Goal: Task Accomplishment & Management: Use online tool/utility

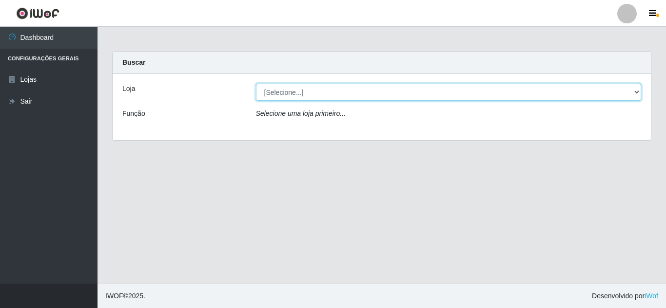
click at [317, 94] on select "[Selecione...] Queiroz Atacadão - [GEOGRAPHIC_DATA]" at bounding box center [448, 92] width 385 height 17
select select "225"
click at [256, 84] on select "[Selecione...] Queiroz Atacadão - [GEOGRAPHIC_DATA]" at bounding box center [448, 92] width 385 height 17
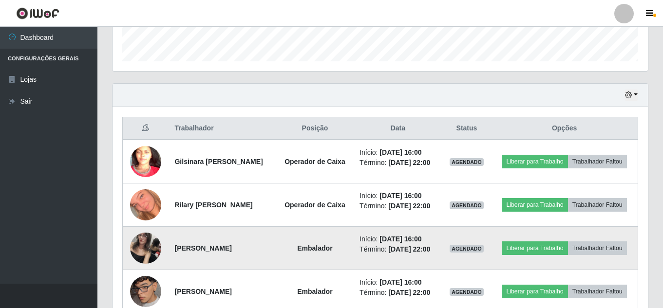
scroll to position [173, 0]
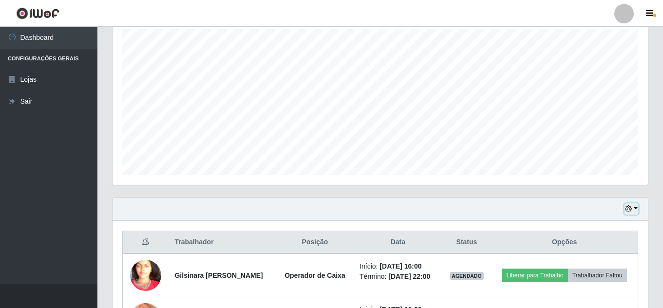
click at [627, 211] on icon "button" at bounding box center [628, 209] width 7 height 7
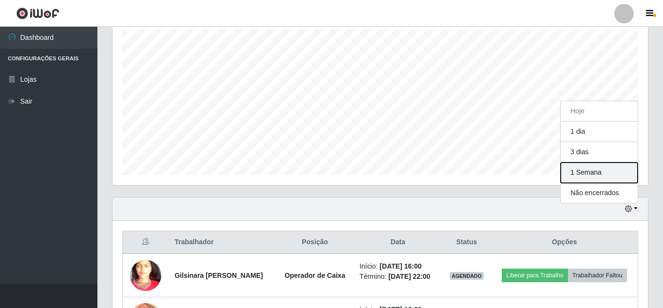
click at [584, 173] on button "1 Semana" at bounding box center [599, 173] width 77 height 20
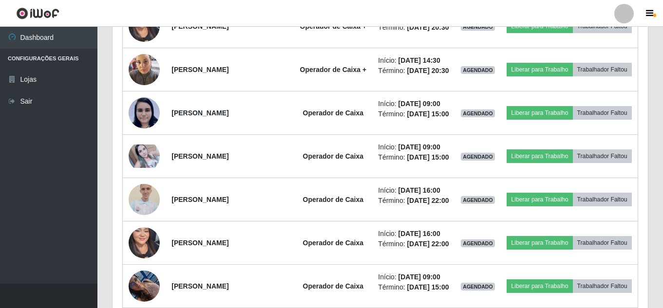
scroll to position [1050, 0]
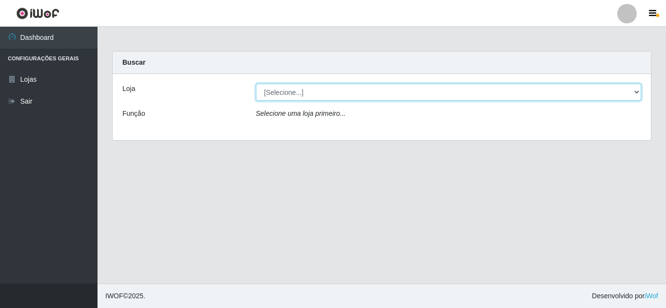
click at [308, 95] on select "[Selecione...] Queiroz Atacadão - [GEOGRAPHIC_DATA]" at bounding box center [448, 92] width 385 height 17
select select "225"
click at [256, 84] on select "[Selecione...] Queiroz Atacadão - [GEOGRAPHIC_DATA]" at bounding box center [448, 92] width 385 height 17
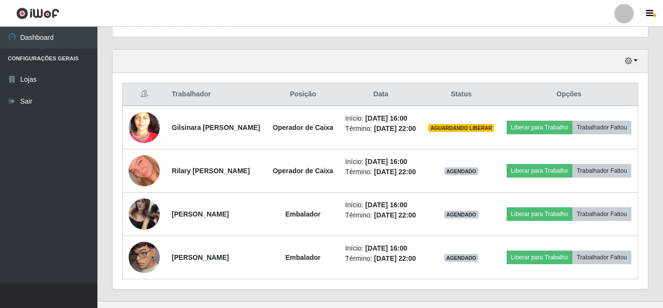
scroll to position [341, 0]
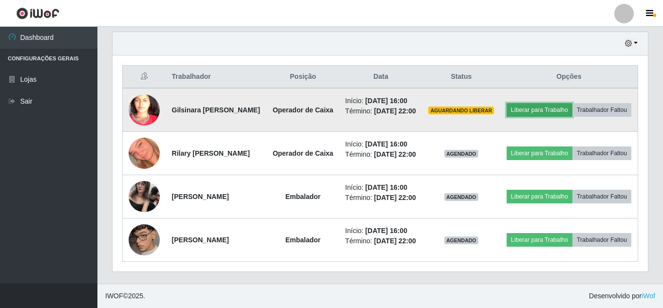
click at [573, 110] on button "Liberar para Trabalho" at bounding box center [540, 110] width 66 height 14
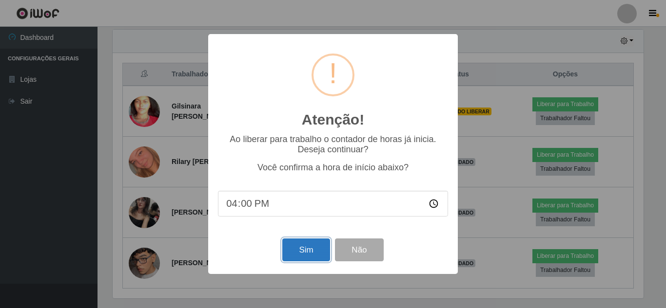
click at [307, 254] on button "Sim" at bounding box center [305, 250] width 47 height 23
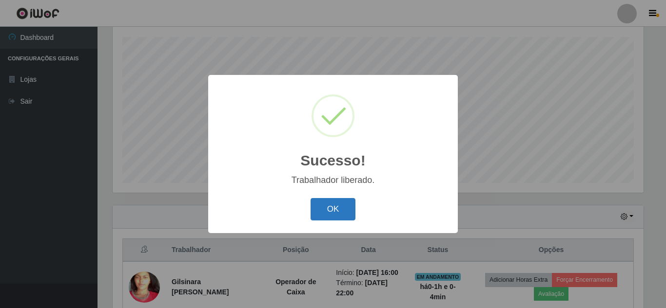
click at [342, 211] on button "OK" at bounding box center [332, 209] width 45 height 23
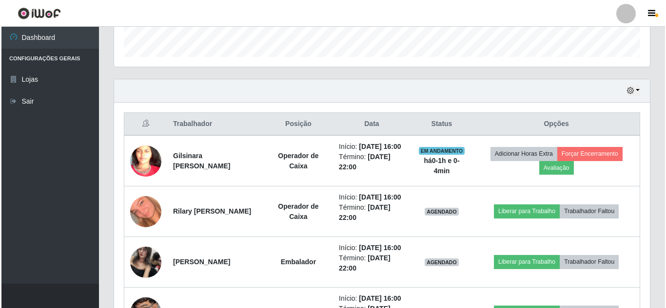
scroll to position [311, 0]
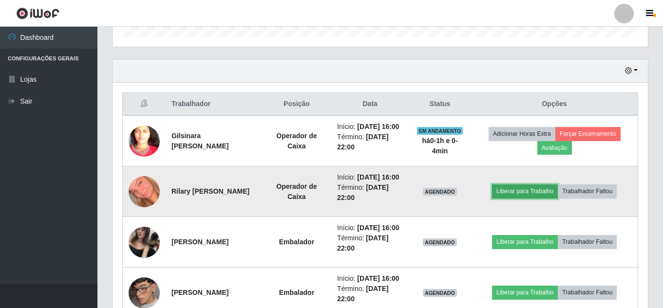
click at [536, 198] on button "Liberar para Trabalho" at bounding box center [525, 192] width 66 height 14
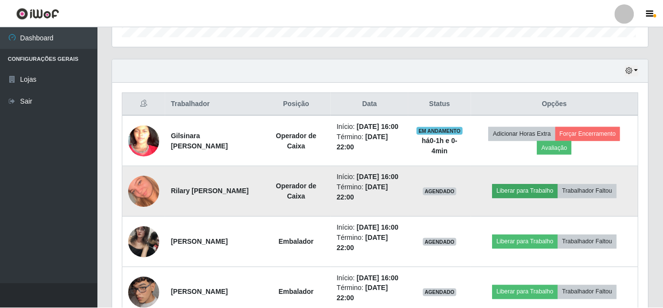
scroll to position [202, 531]
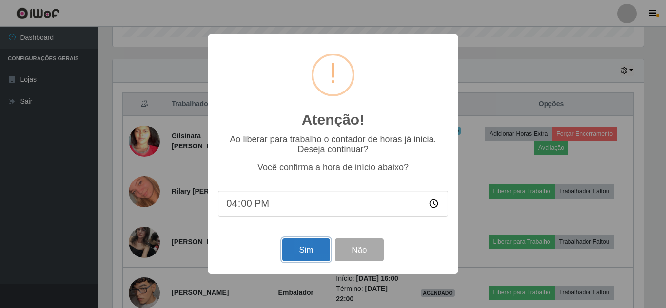
click at [308, 250] on button "Sim" at bounding box center [305, 250] width 47 height 23
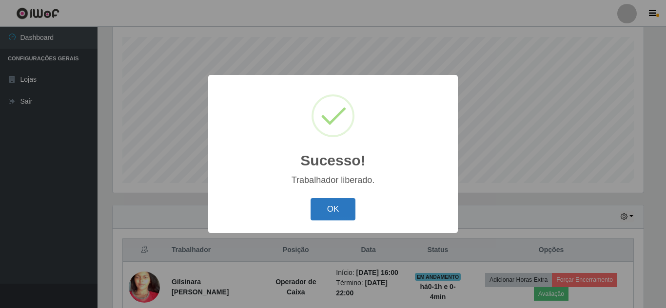
click at [321, 217] on button "OK" at bounding box center [332, 209] width 45 height 23
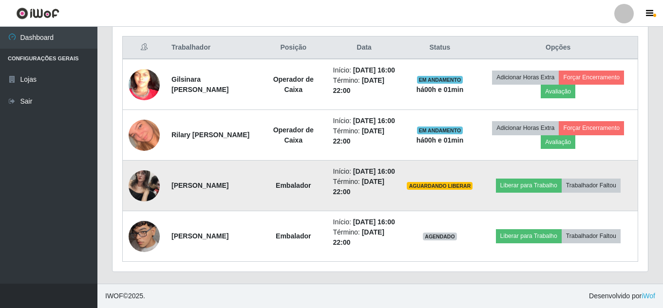
scroll to position [383, 0]
click at [532, 193] on button "Liberar para Trabalho" at bounding box center [529, 186] width 66 height 14
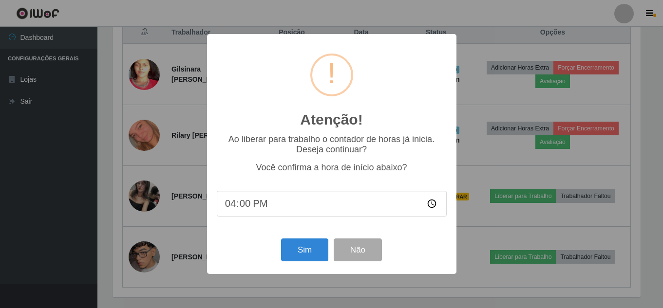
scroll to position [202, 531]
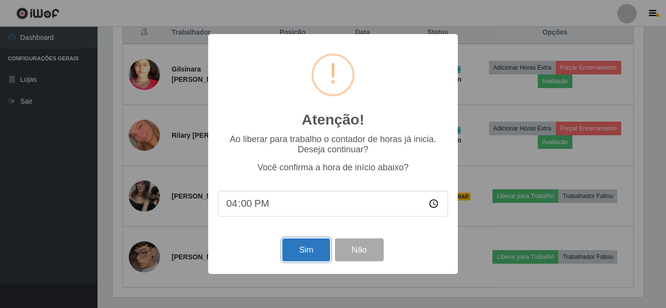
click at [294, 244] on button "Sim" at bounding box center [305, 250] width 47 height 23
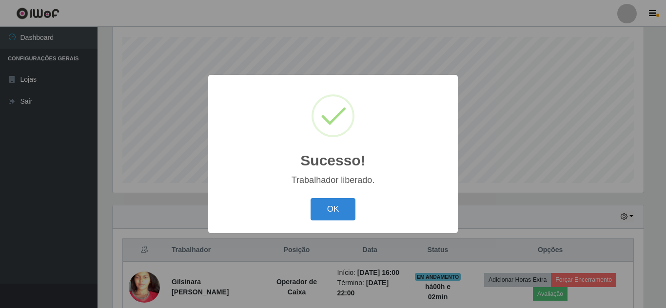
drag, startPoint x: 339, startPoint y: 207, endPoint x: 386, endPoint y: 177, distance: 56.1
click at [340, 207] on button "OK" at bounding box center [332, 209] width 45 height 23
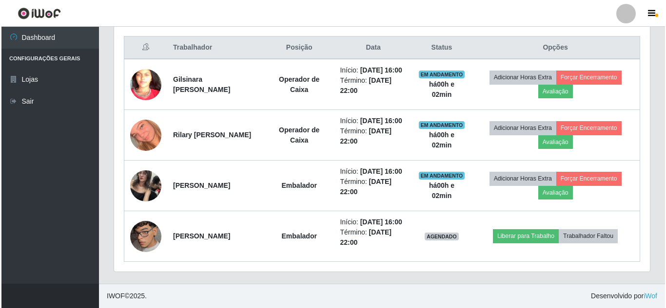
scroll to position [409, 0]
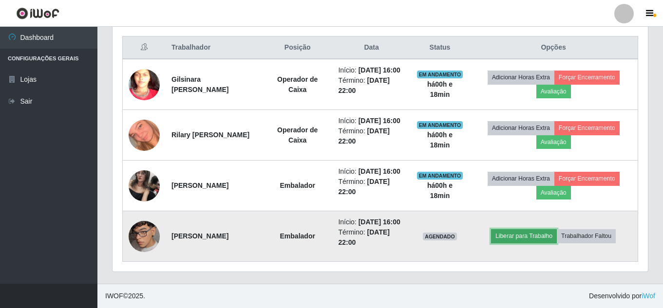
click at [534, 236] on button "Liberar para Trabalho" at bounding box center [524, 237] width 66 height 14
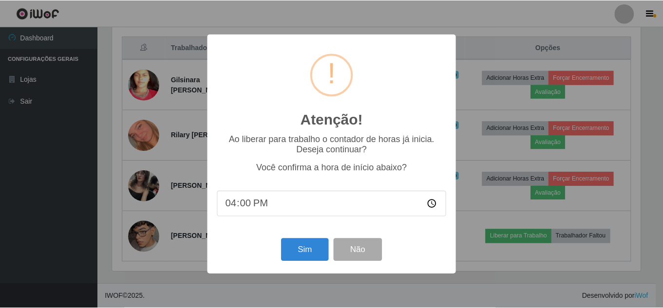
scroll to position [202, 531]
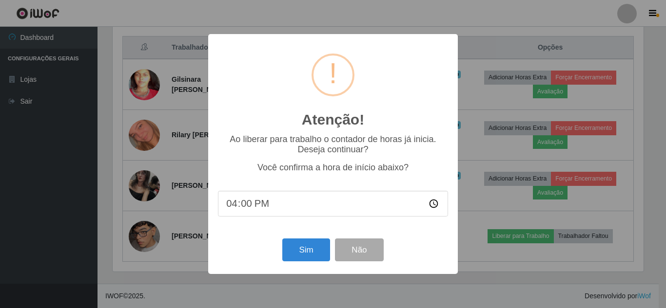
click at [250, 203] on input "16:00" at bounding box center [333, 204] width 230 height 26
type input "16:18"
click at [308, 255] on button "Sim" at bounding box center [305, 250] width 47 height 23
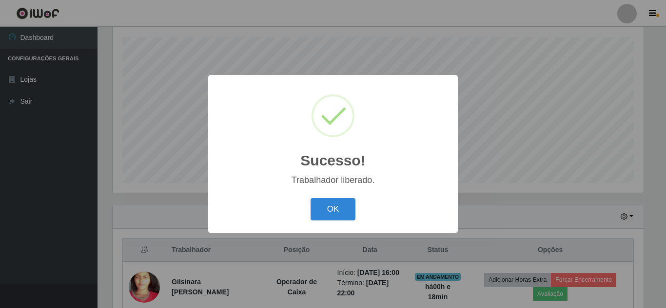
click at [310, 198] on button "OK" at bounding box center [332, 209] width 45 height 23
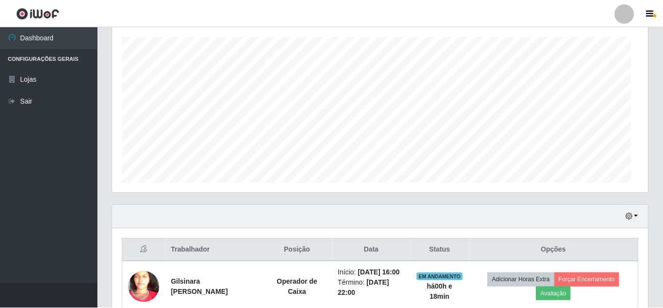
scroll to position [202, 536]
